Goal: Browse casually

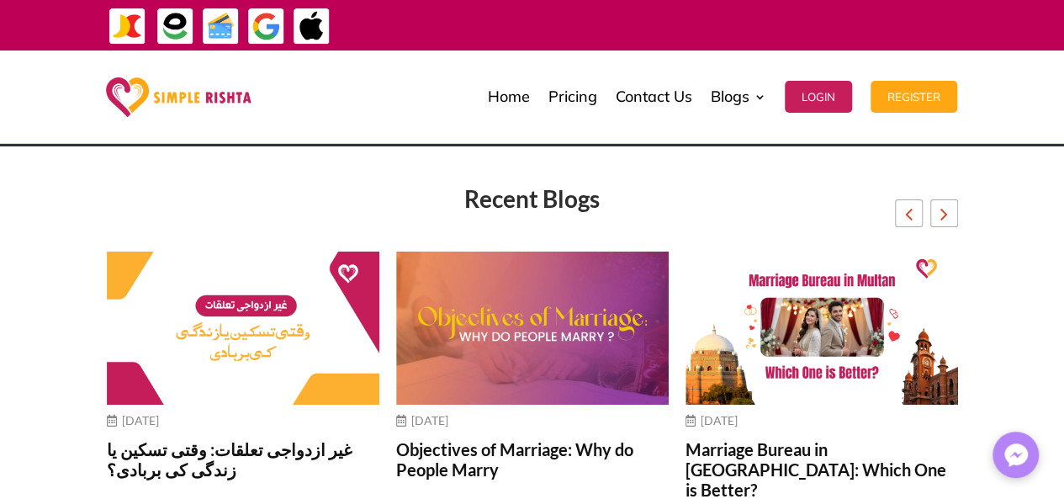
scroll to position [6498, 0]
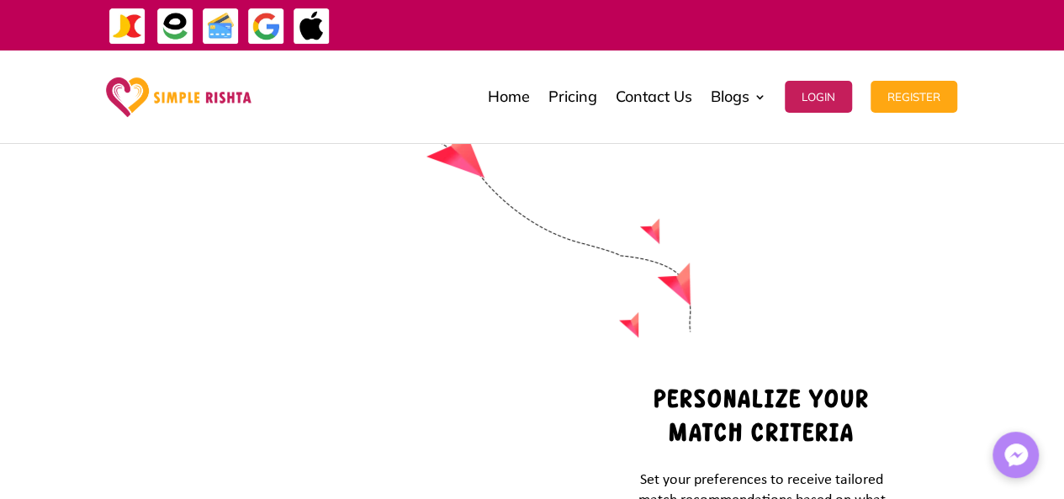
drag, startPoint x: 84, startPoint y: 472, endPoint x: 262, endPoint y: 469, distance: 177.4
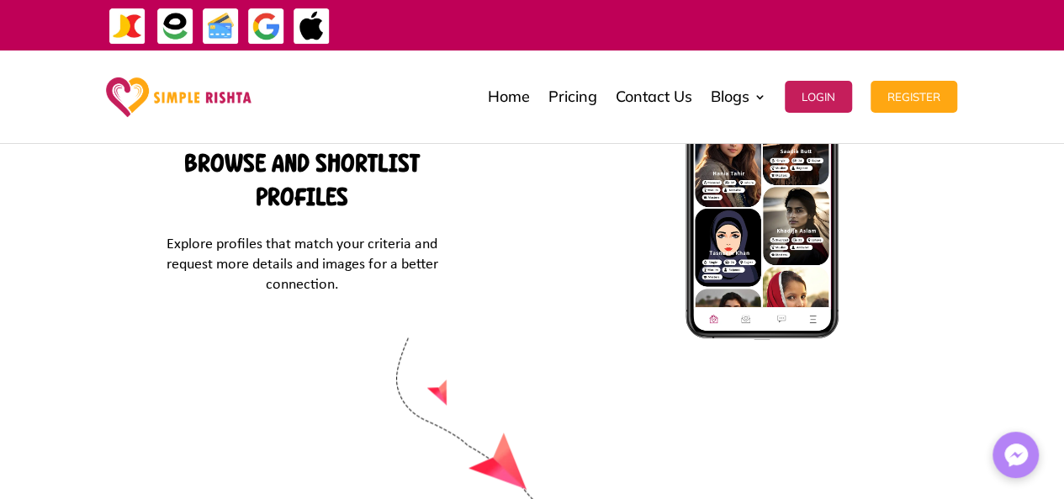
scroll to position [7337, 0]
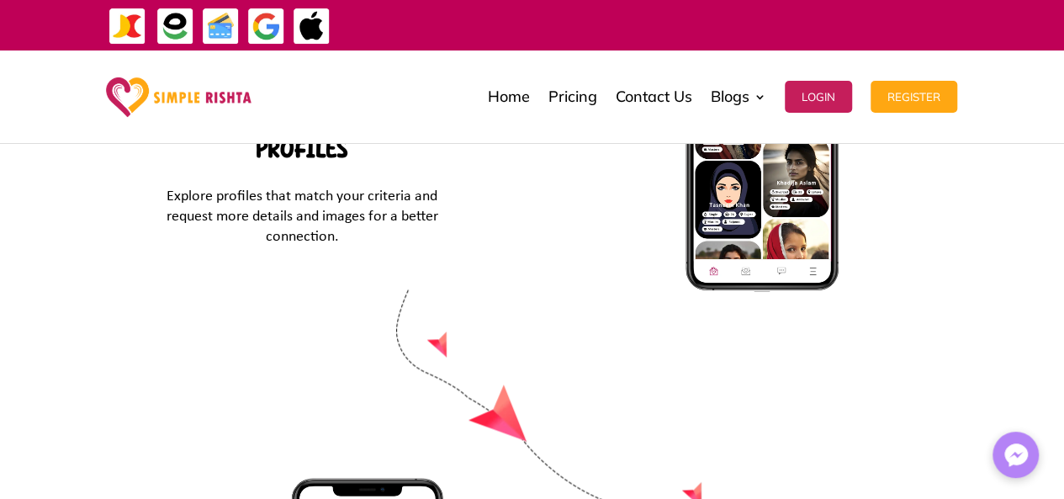
drag, startPoint x: 105, startPoint y: 459, endPoint x: 274, endPoint y: 452, distance: 169.2
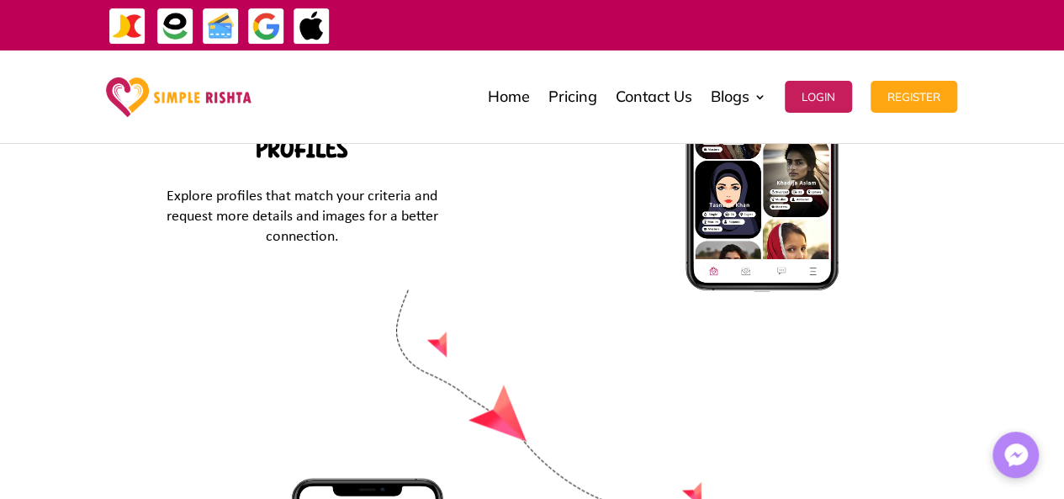
copy span "© Copyrights 2025 Simple Rishta"
